Goal: Information Seeking & Learning: Learn about a topic

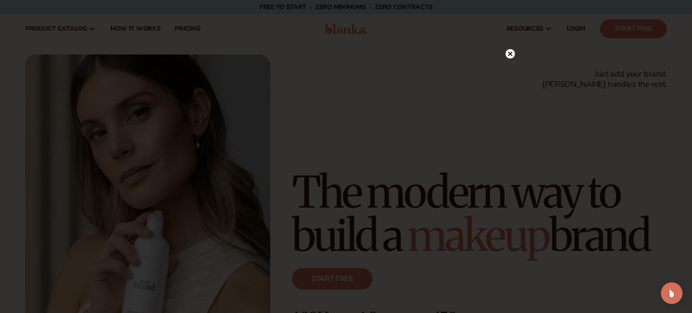
click at [513, 54] on circle at bounding box center [509, 53] width 9 height 9
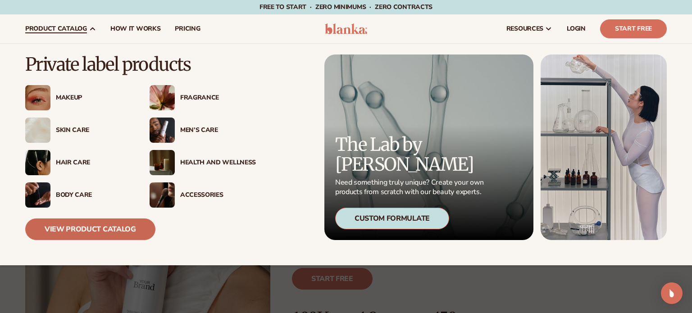
click at [81, 232] on link "View Product Catalog" at bounding box center [90, 229] width 130 height 22
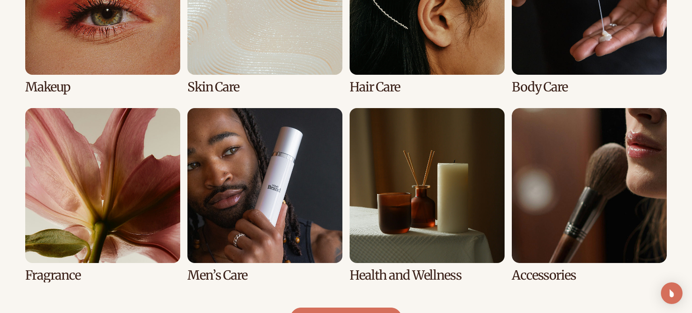
scroll to position [760, 0]
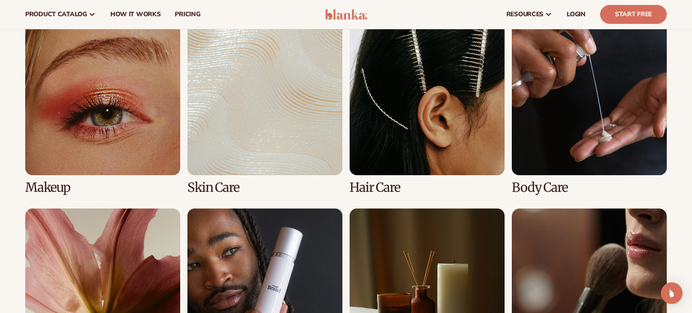
click at [586, 95] on link "4 / 8" at bounding box center [589, 107] width 155 height 174
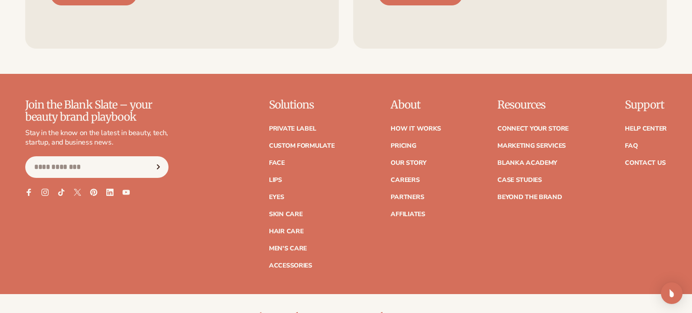
scroll to position [1586, 0]
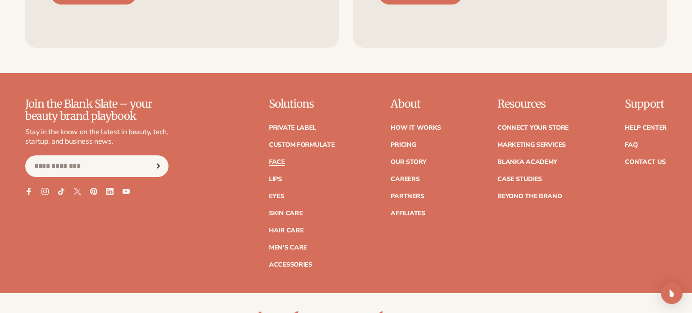
click at [276, 163] on link "Face" at bounding box center [277, 162] width 16 height 6
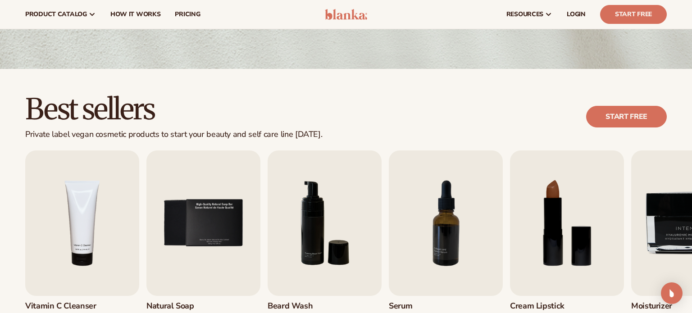
scroll to position [172, 0]
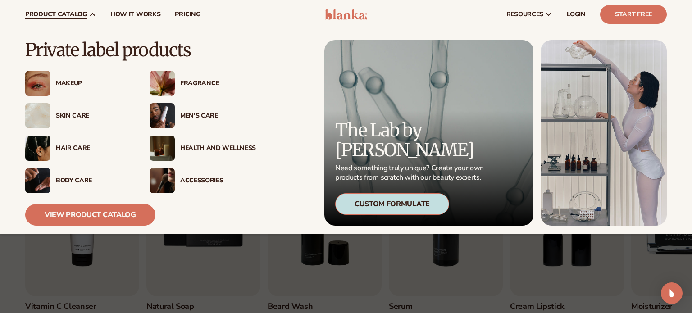
click at [210, 147] on div "Health And Wellness" at bounding box center [218, 149] width 76 height 8
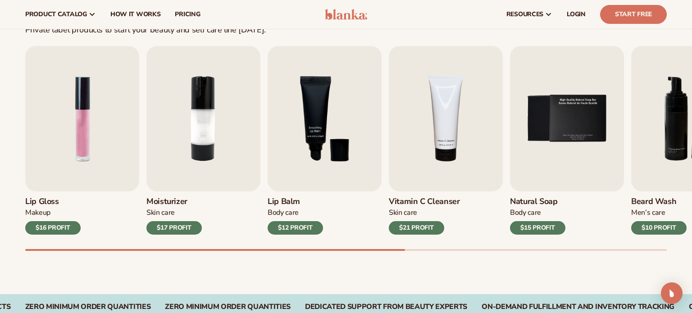
scroll to position [277, 0]
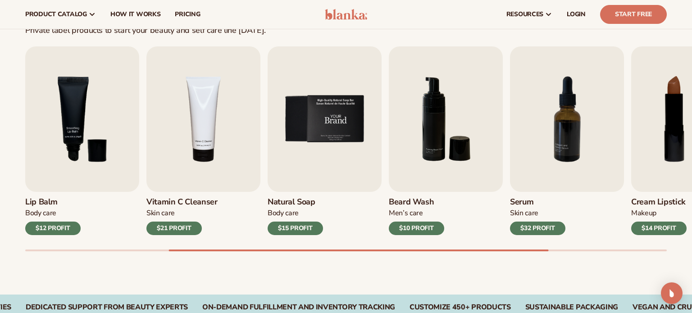
click at [310, 133] on img "5 / 9" at bounding box center [324, 118] width 114 height 145
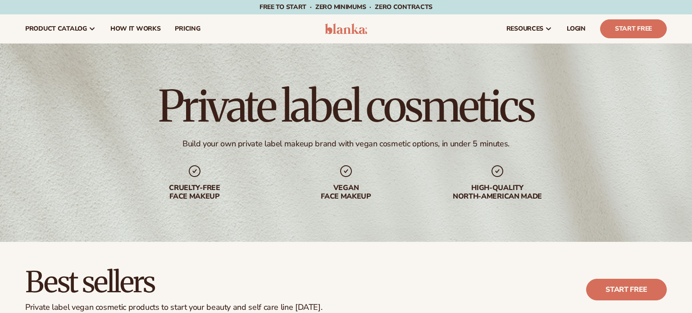
scroll to position [172, 0]
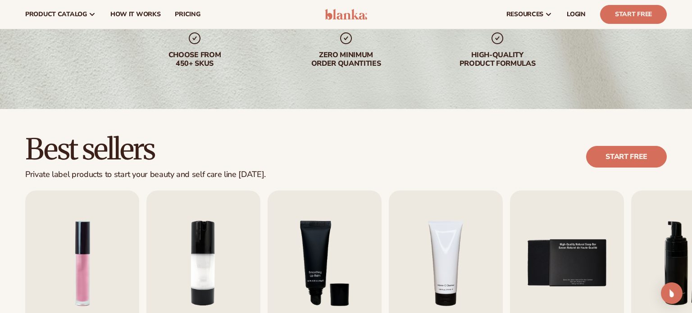
scroll to position [131, 0]
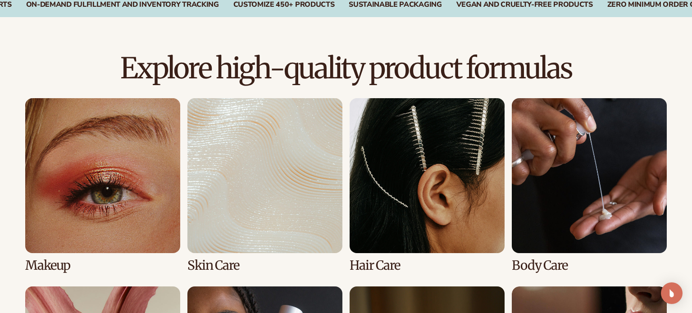
scroll to position [657, 0]
